Goal: Information Seeking & Learning: Learn about a topic

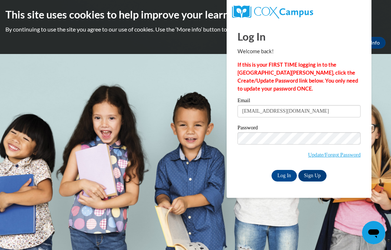
type input "bshaundricka@gmail.com"
click at [284, 175] on input "Log In" at bounding box center [283, 176] width 25 height 12
click at [285, 178] on input "Log In" at bounding box center [283, 176] width 25 height 12
click at [288, 174] on input "Log In" at bounding box center [283, 176] width 25 height 12
click at [332, 155] on link "Update/Forgot Password" at bounding box center [334, 155] width 52 height 6
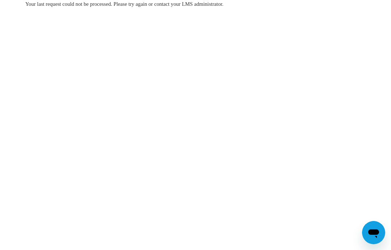
click at [215, 9] on div "Your last request could not be processed. Please try again or contact your LMS …" at bounding box center [195, 25] width 351 height 51
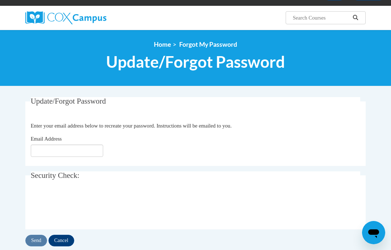
scroll to position [49, 0]
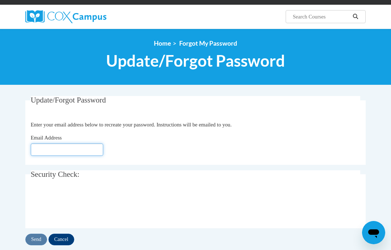
click at [69, 155] on input "Email Address" at bounding box center [67, 149] width 72 height 12
type input "B"
type input "bshaundricka@gmail.com"
click at [219, 153] on div "Email Address bshaundricka@gmail.com" at bounding box center [196, 144] width 330 height 22
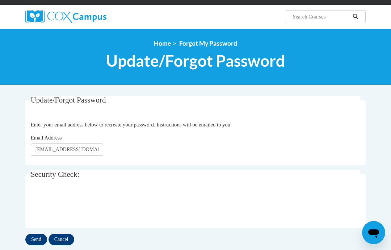
click at [45, 238] on input "Send" at bounding box center [36, 239] width 22 height 12
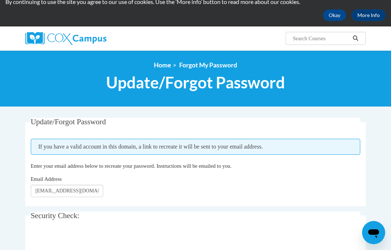
scroll to position [19, 0]
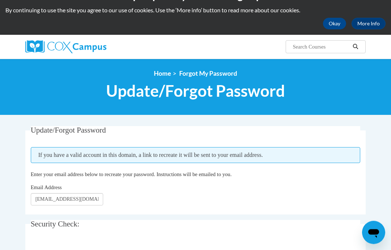
click at [335, 21] on button "Okay" at bounding box center [334, 24] width 23 height 12
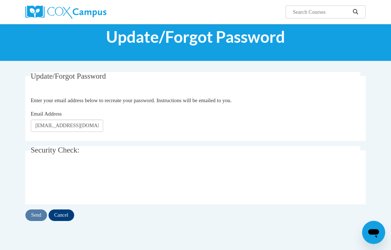
scroll to position [19, 0]
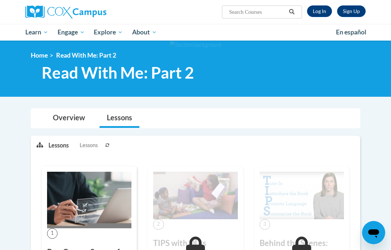
click at [324, 11] on link "Log In" at bounding box center [319, 11] width 25 height 12
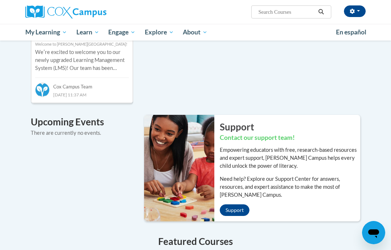
scroll to position [436, 0]
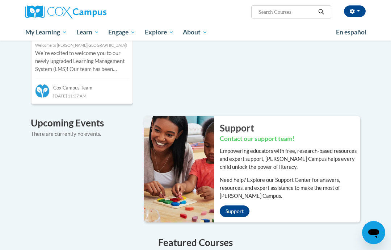
click at [0, 0] on span "My Course Progress" at bounding box center [0, 0] width 0 height 0
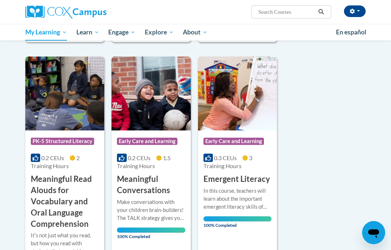
scroll to position [537, 0]
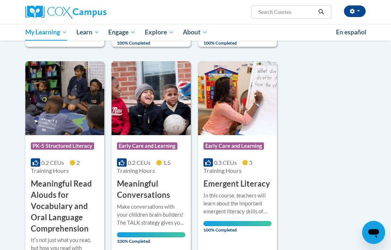
click at [74, 193] on h3 "Meaningful Read Alouds for Vocabulary and Oral Language Comprehension" at bounding box center [65, 206] width 68 height 56
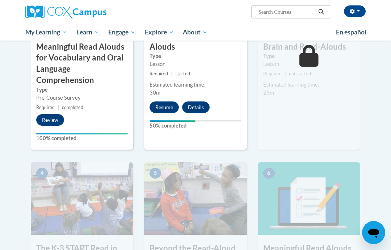
scroll to position [283, 0]
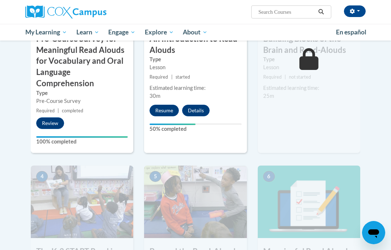
click at [160, 111] on button "Resume" at bounding box center [163, 111] width 29 height 12
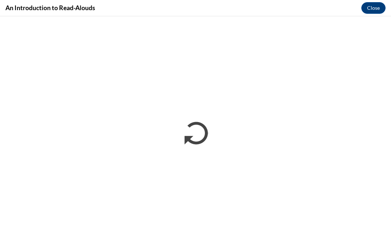
scroll to position [0, 0]
